Goal: Entertainment & Leisure: Consume media (video, audio)

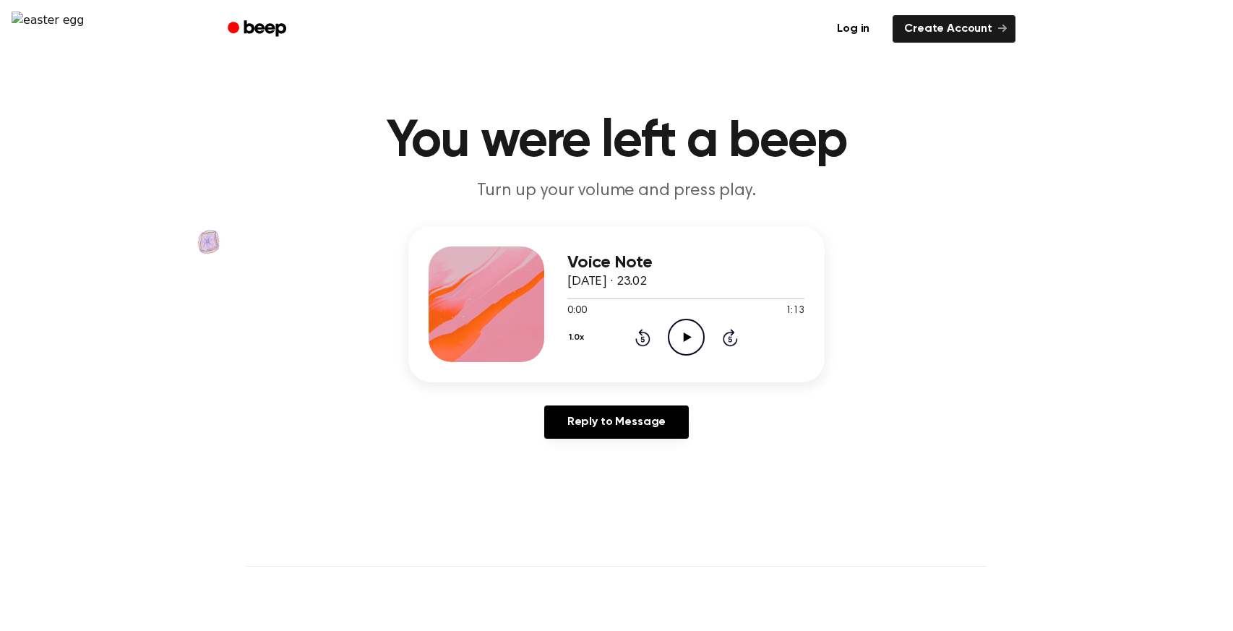
click at [668, 344] on icon "Play Audio" at bounding box center [686, 337] width 37 height 37
click at [39, 29] on img at bounding box center [48, 20] width 72 height 17
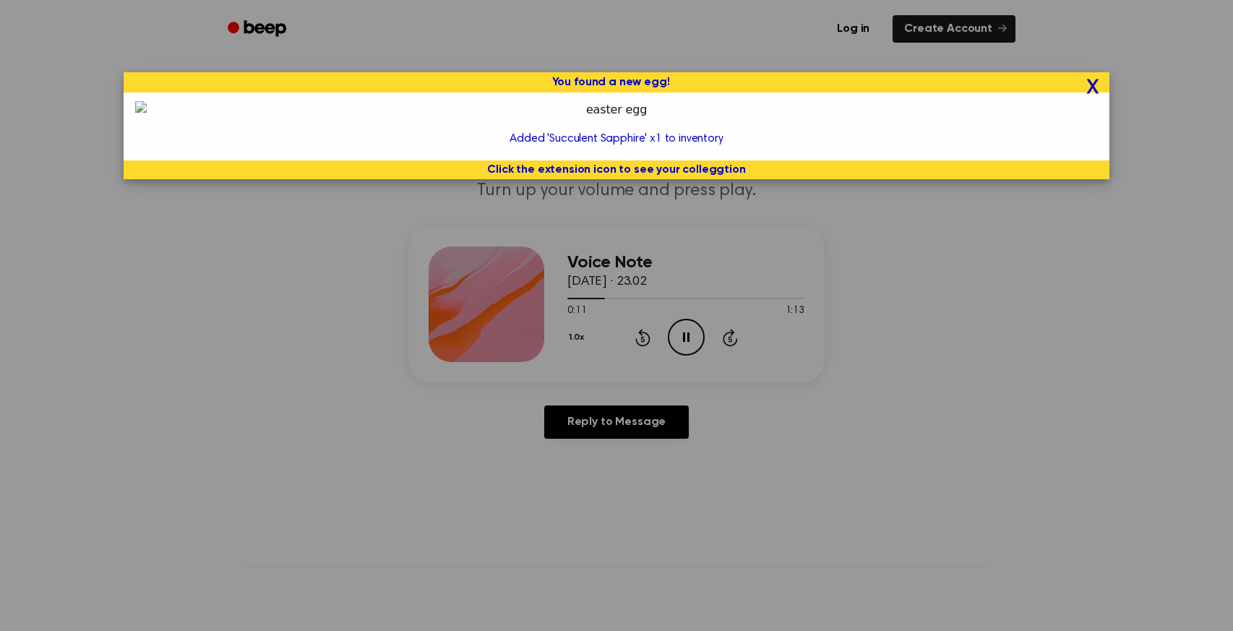
click at [1062, 404] on div "X You found a new egg! Added 'Succulent Sapphire' x1 to inventory Click the ext…" at bounding box center [616, 315] width 1233 height 631
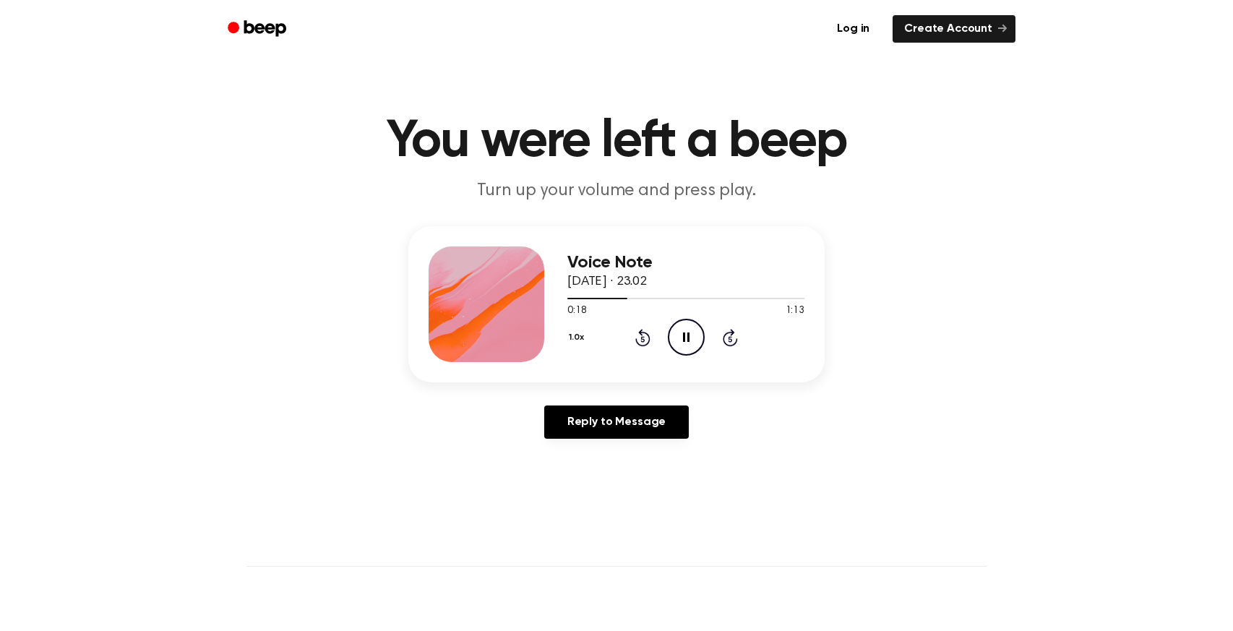
click at [688, 338] on icon at bounding box center [686, 337] width 7 height 9
click at [663, 338] on div "1.0x Rewind 5 seconds Play Audio Skip 5 seconds" at bounding box center [686, 337] width 237 height 37
click at [367, 64] on main "You were left a beep Turn up your volume and press play. Voice Note [DATE] · 23…" at bounding box center [616, 445] width 1233 height 891
click at [672, 339] on icon "Play Audio" at bounding box center [686, 337] width 37 height 37
click at [675, 342] on icon "Pause Audio" at bounding box center [686, 337] width 37 height 37
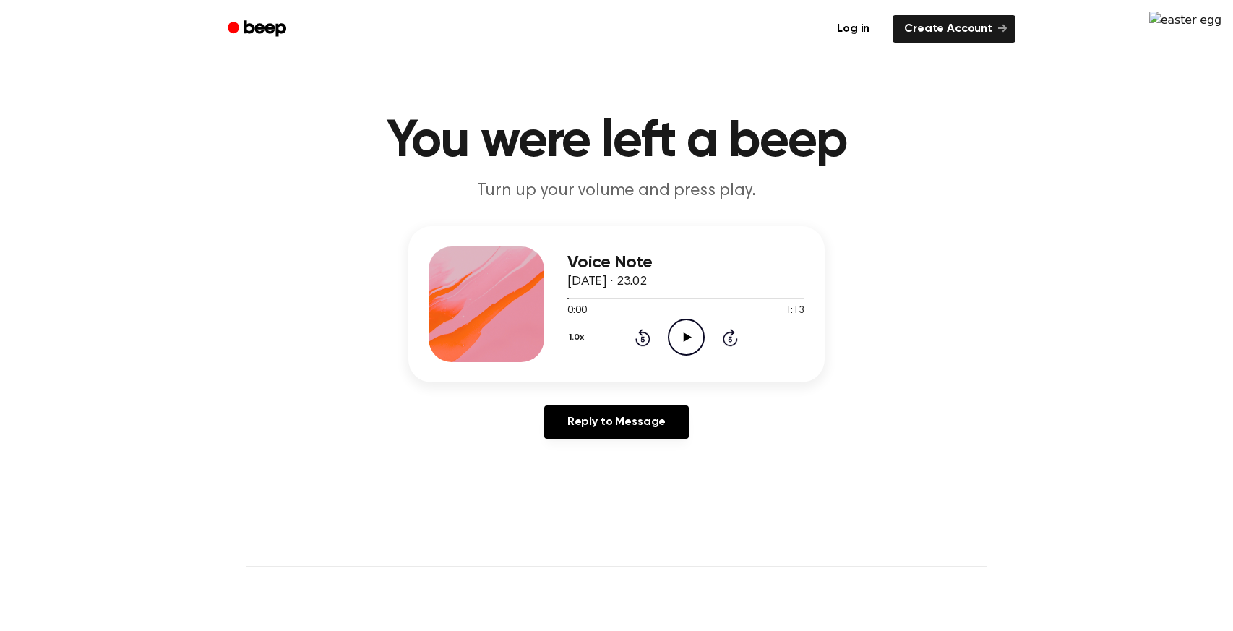
click at [683, 330] on icon "Play Audio" at bounding box center [686, 337] width 37 height 37
click at [675, 333] on icon "Pause Audio" at bounding box center [686, 337] width 37 height 37
click at [688, 339] on icon "Play Audio" at bounding box center [686, 337] width 37 height 37
click at [678, 340] on icon "Play Audio" at bounding box center [686, 337] width 37 height 37
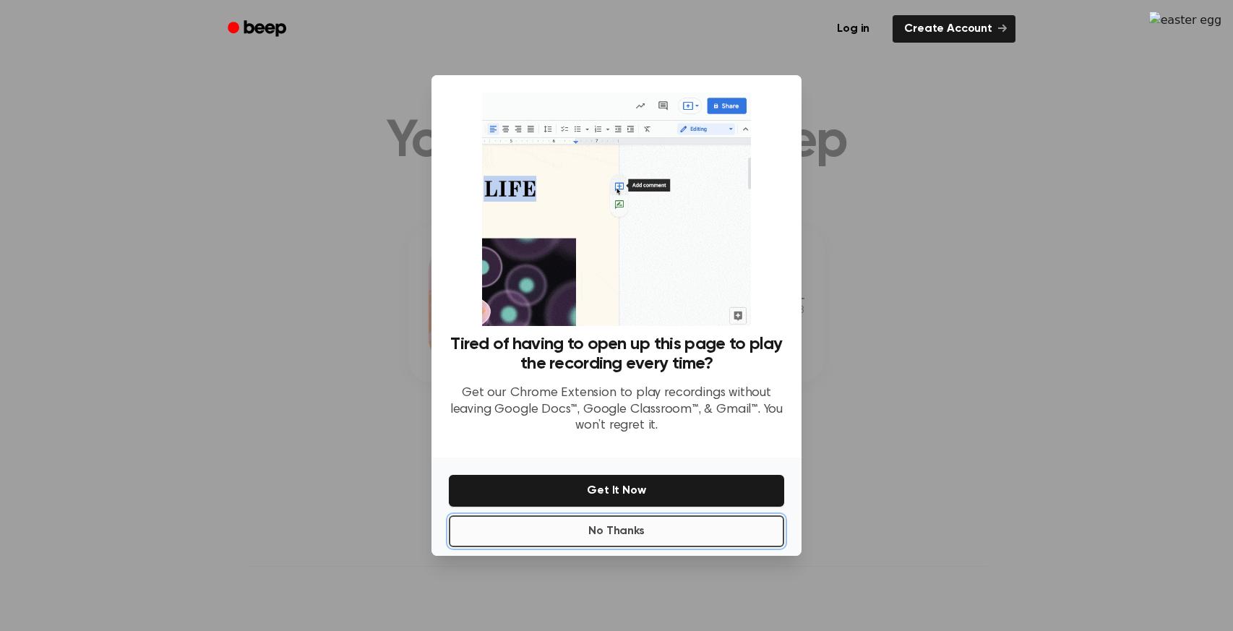
click at [706, 526] on button "No Thanks" at bounding box center [616, 532] width 335 height 32
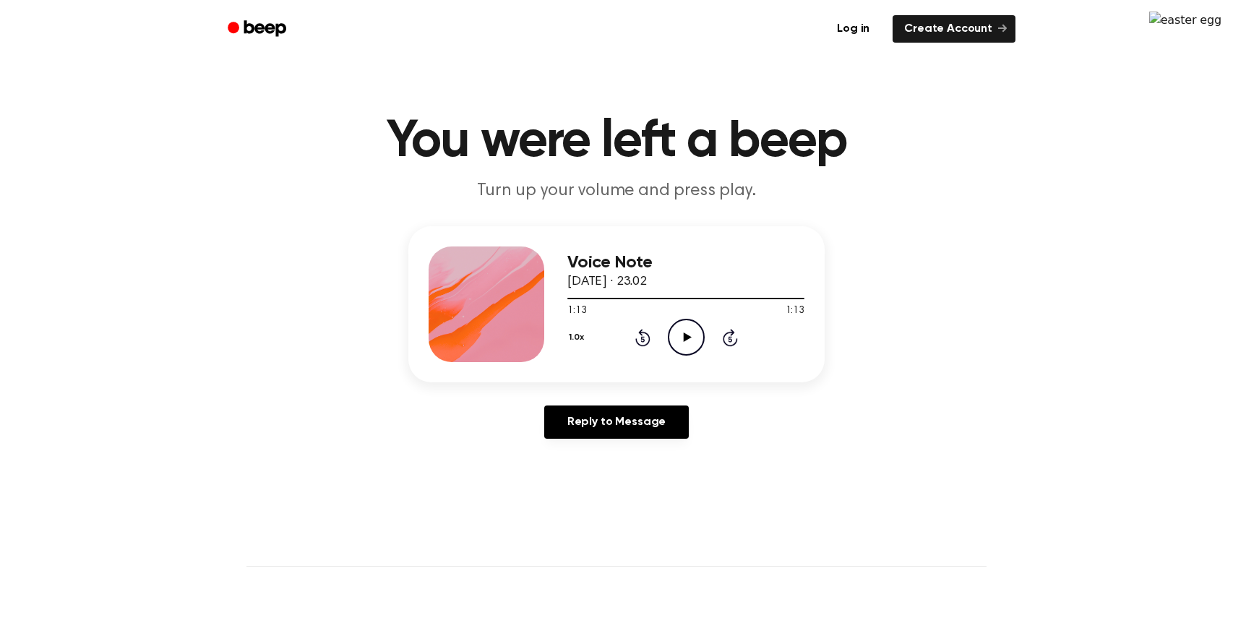
click at [684, 334] on icon at bounding box center [687, 337] width 8 height 9
drag, startPoint x: 798, startPoint y: 297, endPoint x: 506, endPoint y: 283, distance: 292.5
click at [506, 283] on div "Voice Note [DATE] · 23.02 1:13 1:13 Your browser does not support the [object O…" at bounding box center [616, 304] width 416 height 156
click at [568, 301] on div at bounding box center [686, 298] width 237 height 12
click at [677, 339] on icon "Play Audio" at bounding box center [686, 337] width 37 height 37
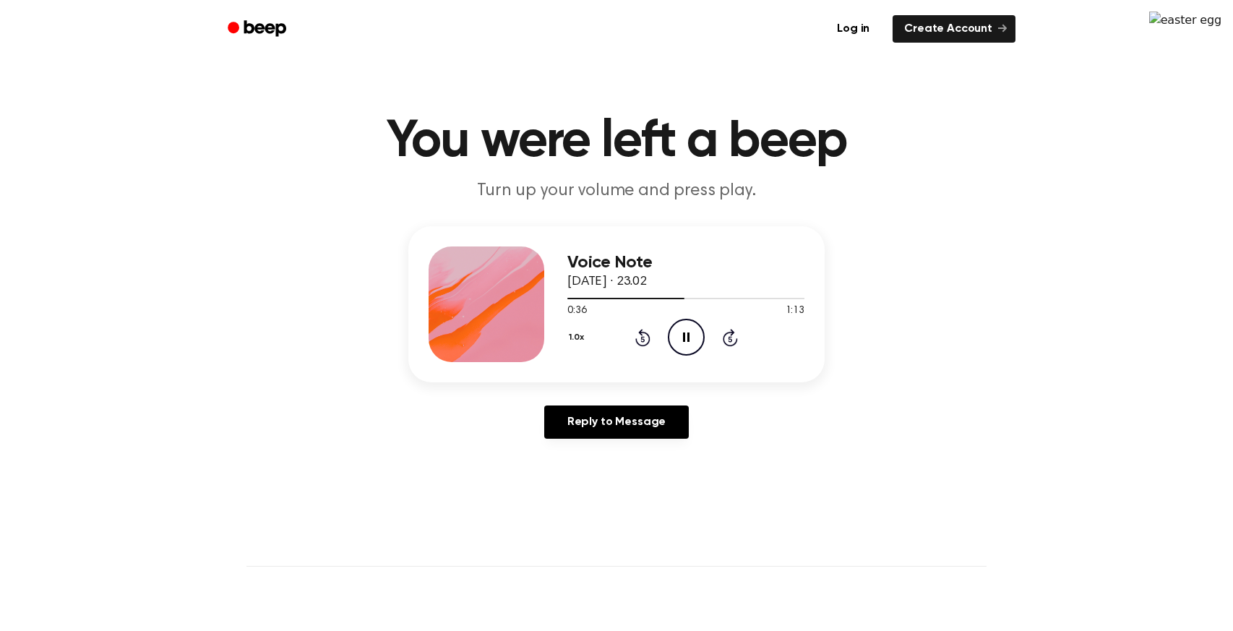
click at [834, 500] on main "You were left a beep Turn up your volume and press play. Voice Note [DATE] · 23…" at bounding box center [616, 445] width 1233 height 891
click at [682, 346] on icon "Pause Audio" at bounding box center [686, 337] width 37 height 37
click at [1210, 29] on img at bounding box center [1186, 20] width 72 height 17
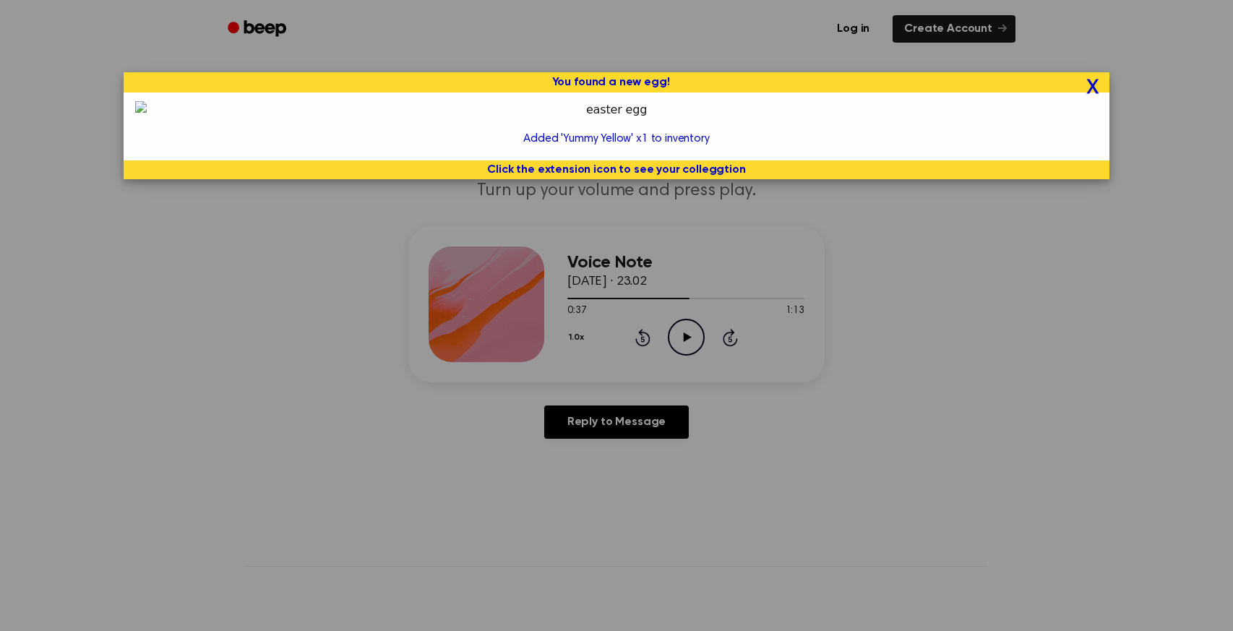
click at [1210, 46] on div "X You found a new egg! Added 'Yummy Yellow' x1 to inventory Click the extension…" at bounding box center [616, 315] width 1233 height 631
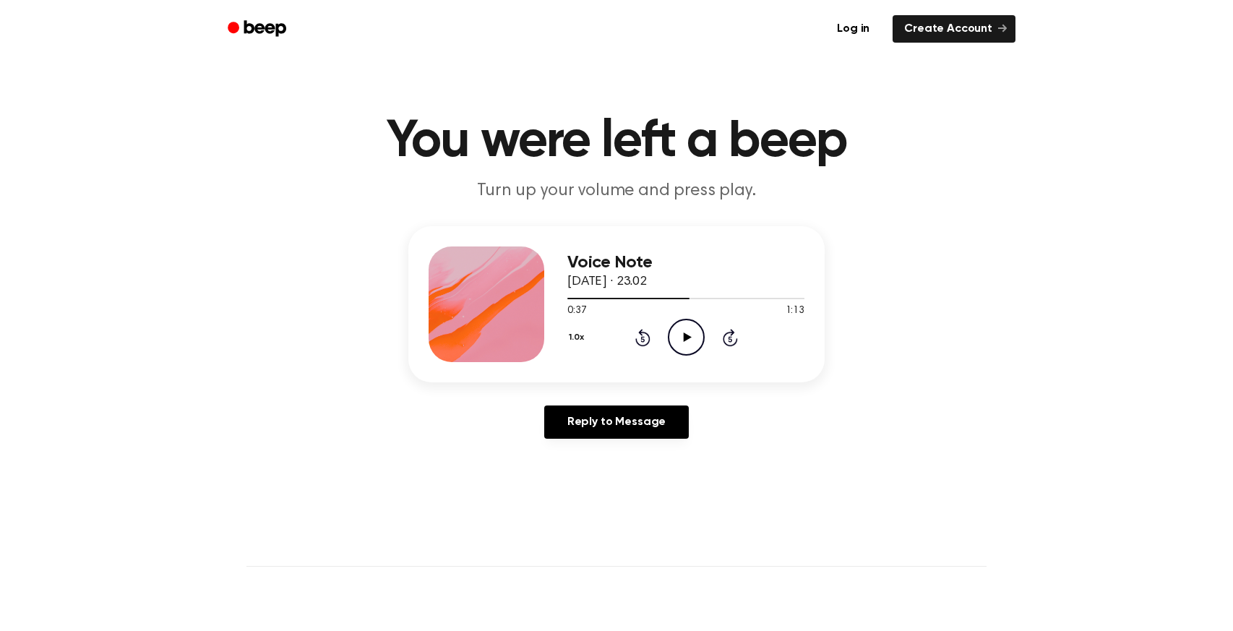
drag, startPoint x: 939, startPoint y: 215, endPoint x: 932, endPoint y: 239, distance: 24.9
click at [894, 229] on div "Voice Note [DATE] · 23.02 0:37 1:13 Your browser does not support the [object O…" at bounding box center [616, 338] width 1199 height 224
click at [895, 229] on div "Voice Note [DATE] · 23.02 0:37 1:13 Your browser does not support the [object O…" at bounding box center [616, 338] width 1199 height 224
click at [964, 158] on h1 "You were left a beep" at bounding box center [617, 142] width 740 height 52
click at [902, 158] on h1 "You were left a beep" at bounding box center [617, 142] width 740 height 52
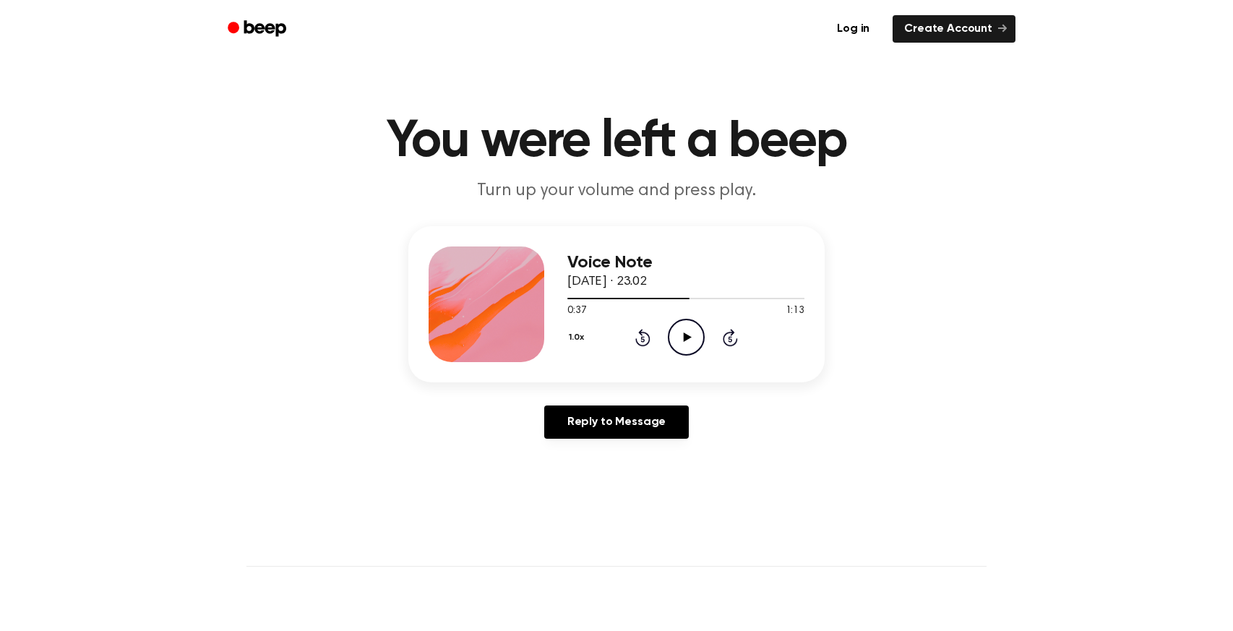
click at [461, 137] on h1 "You were left a beep" at bounding box center [617, 142] width 740 height 52
